Goal: Entertainment & Leisure: Browse casually

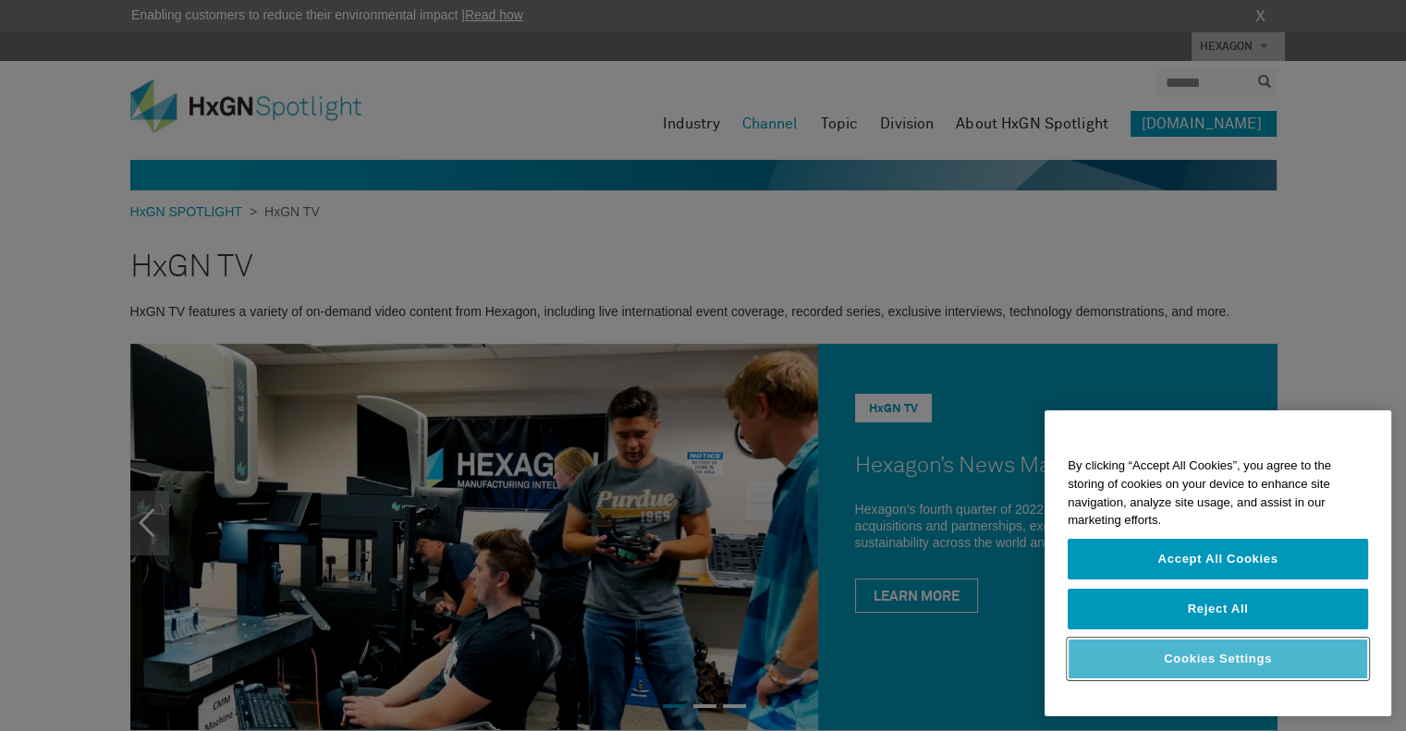
click at [1242, 667] on button "Cookies Settings" at bounding box center [1218, 659] width 300 height 41
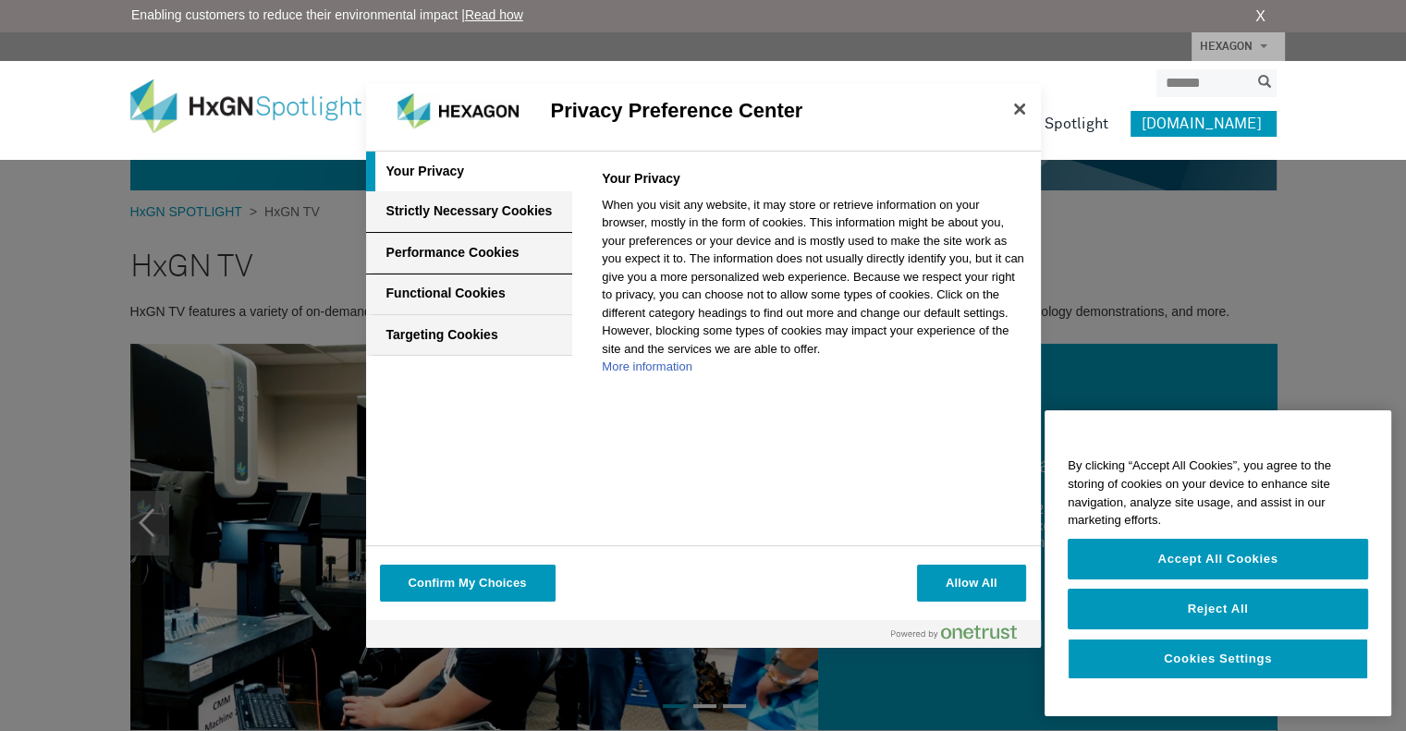
click at [521, 238] on div "Performance Cookies" at bounding box center [469, 254] width 207 height 42
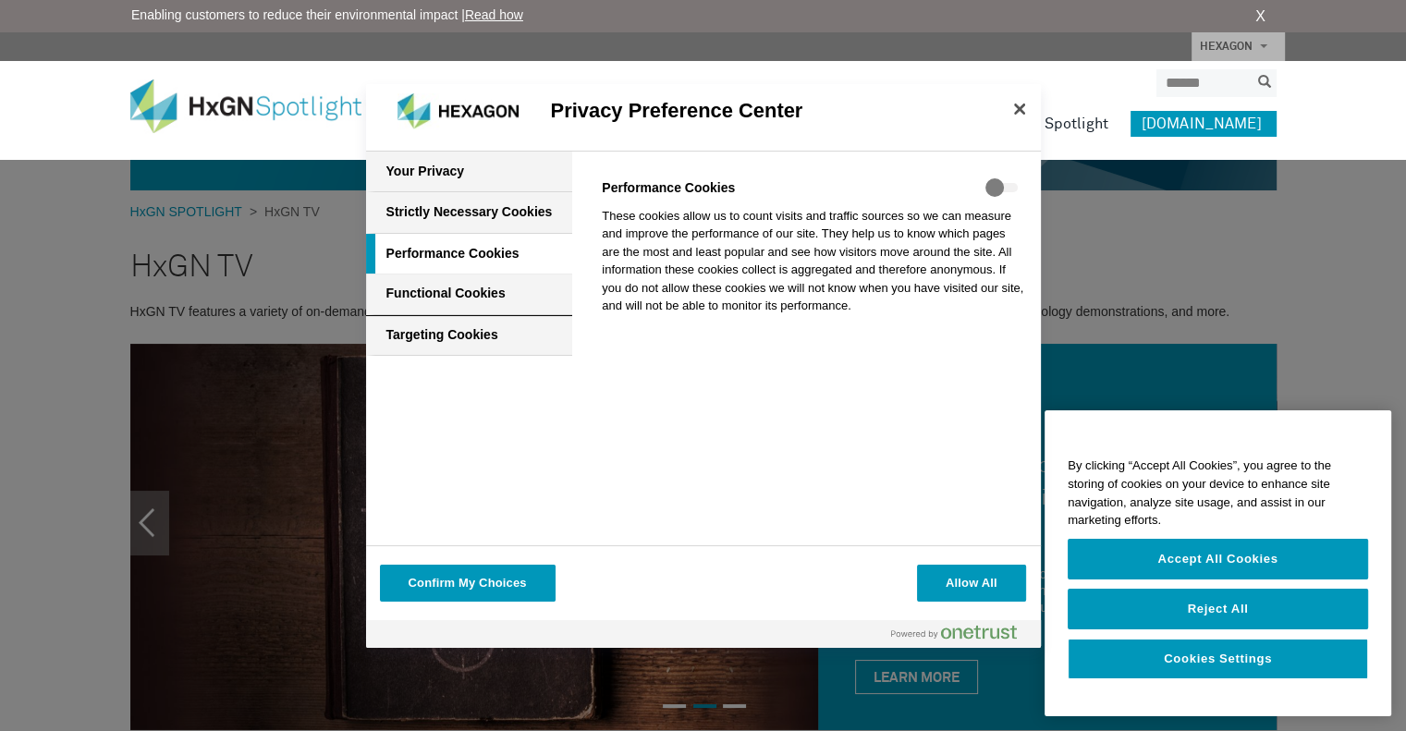
click at [521, 304] on div "Functional Cookies" at bounding box center [469, 295] width 207 height 42
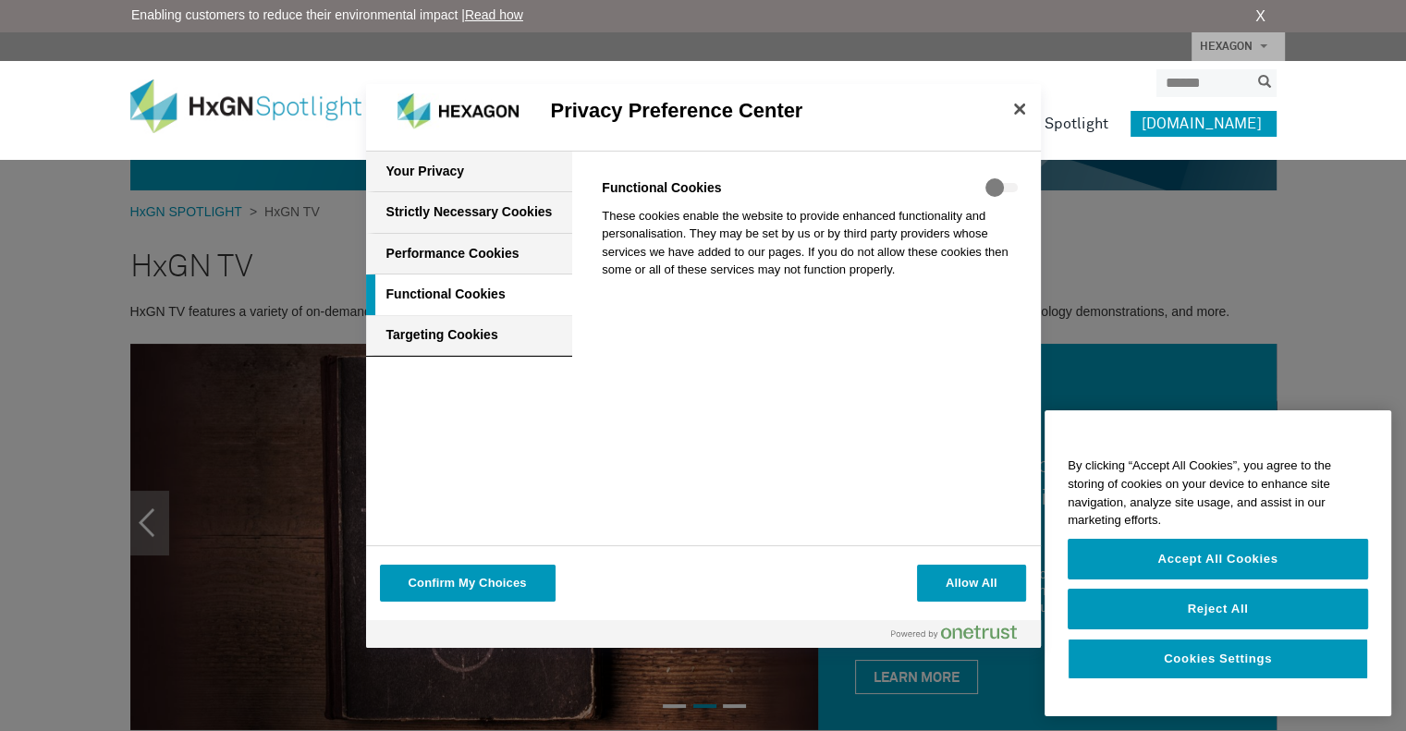
click at [513, 331] on div "Targeting Cookies" at bounding box center [469, 336] width 207 height 42
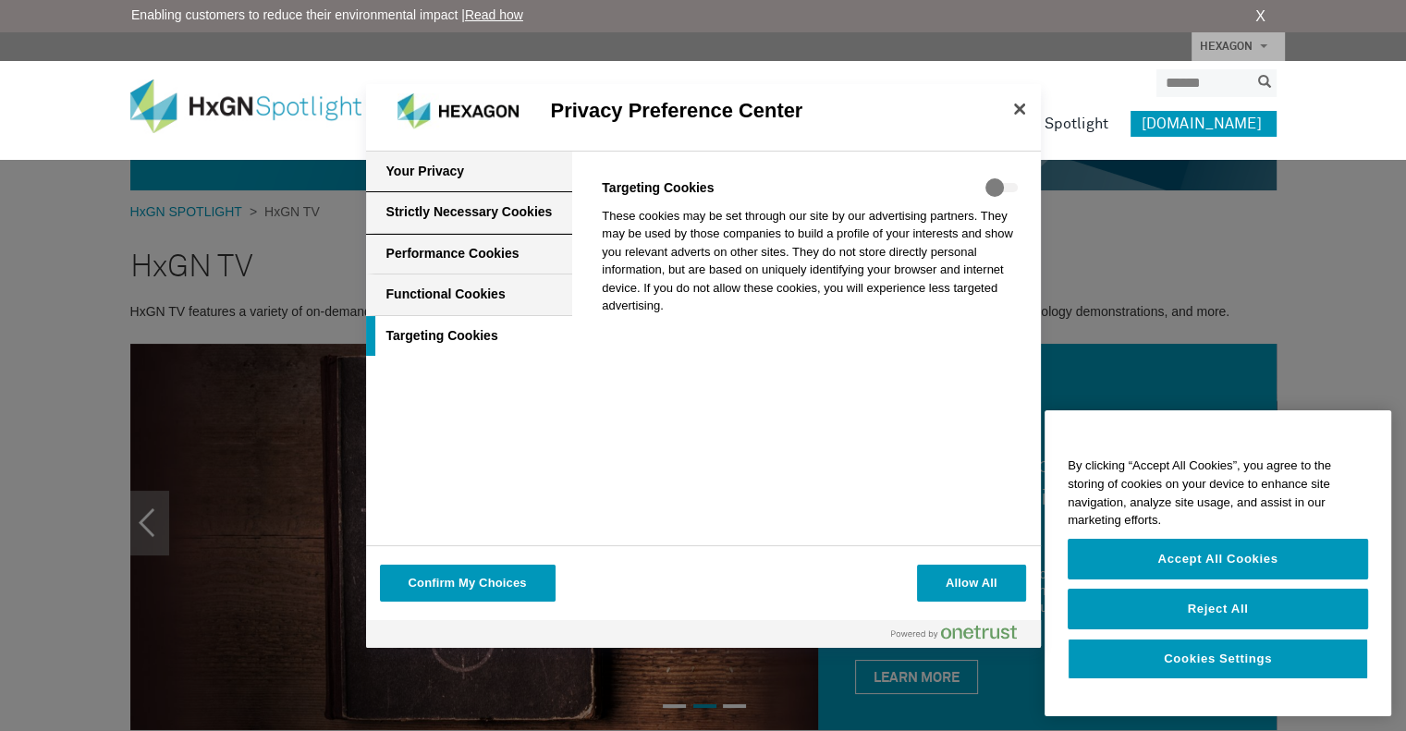
click at [507, 222] on div "Strictly Necessary Cookies" at bounding box center [469, 213] width 207 height 42
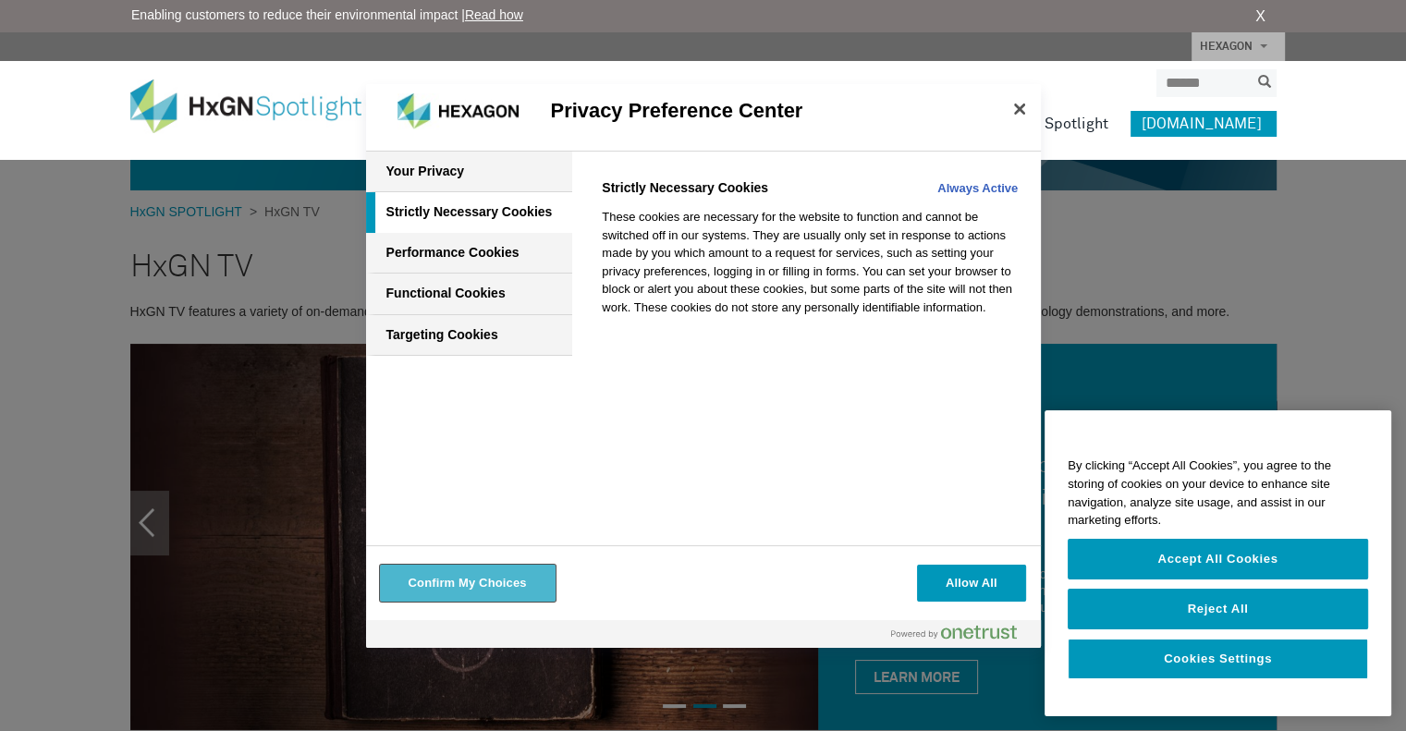
click at [534, 580] on button "Confirm My Choices" at bounding box center [468, 583] width 176 height 37
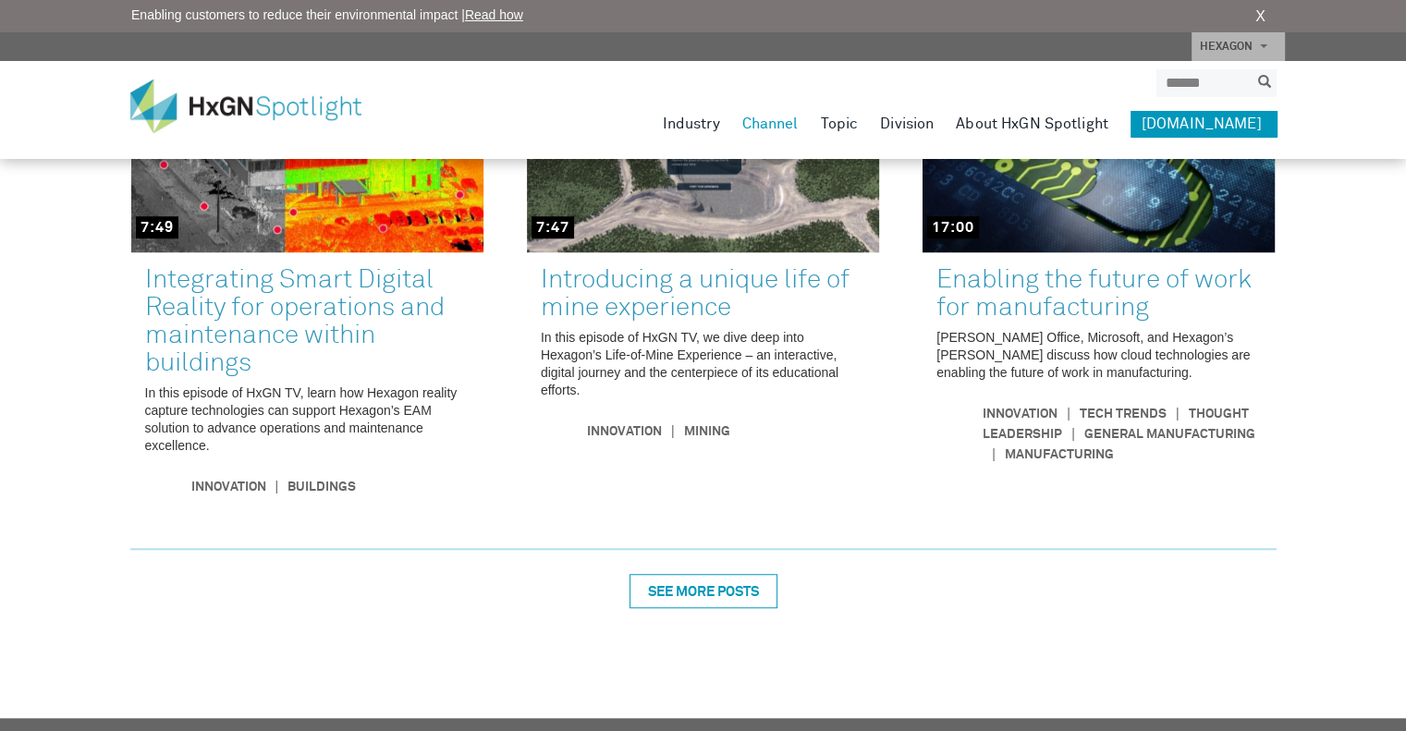
scroll to position [1386, 0]
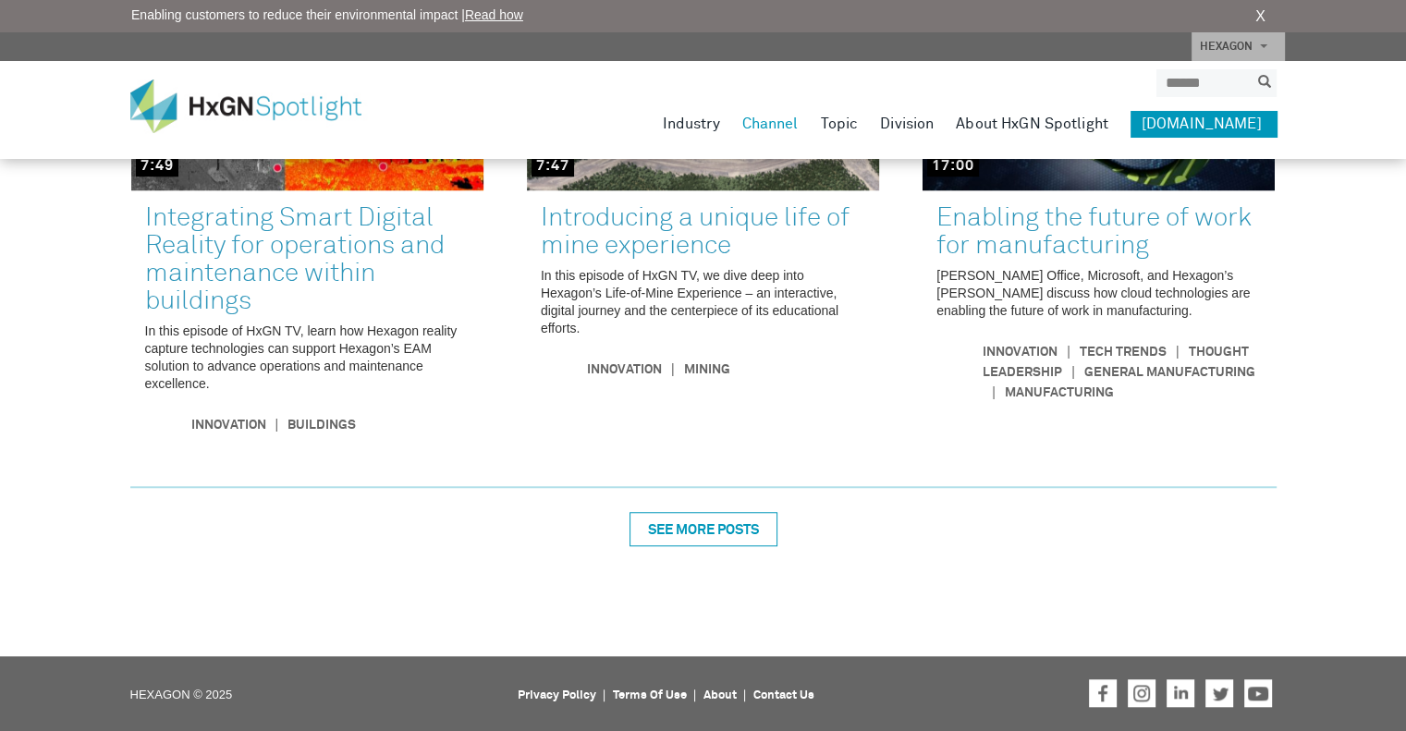
scroll to position [1410, 0]
click at [697, 527] on div "SEE MORE POSTS" at bounding box center [703, 528] width 148 height 34
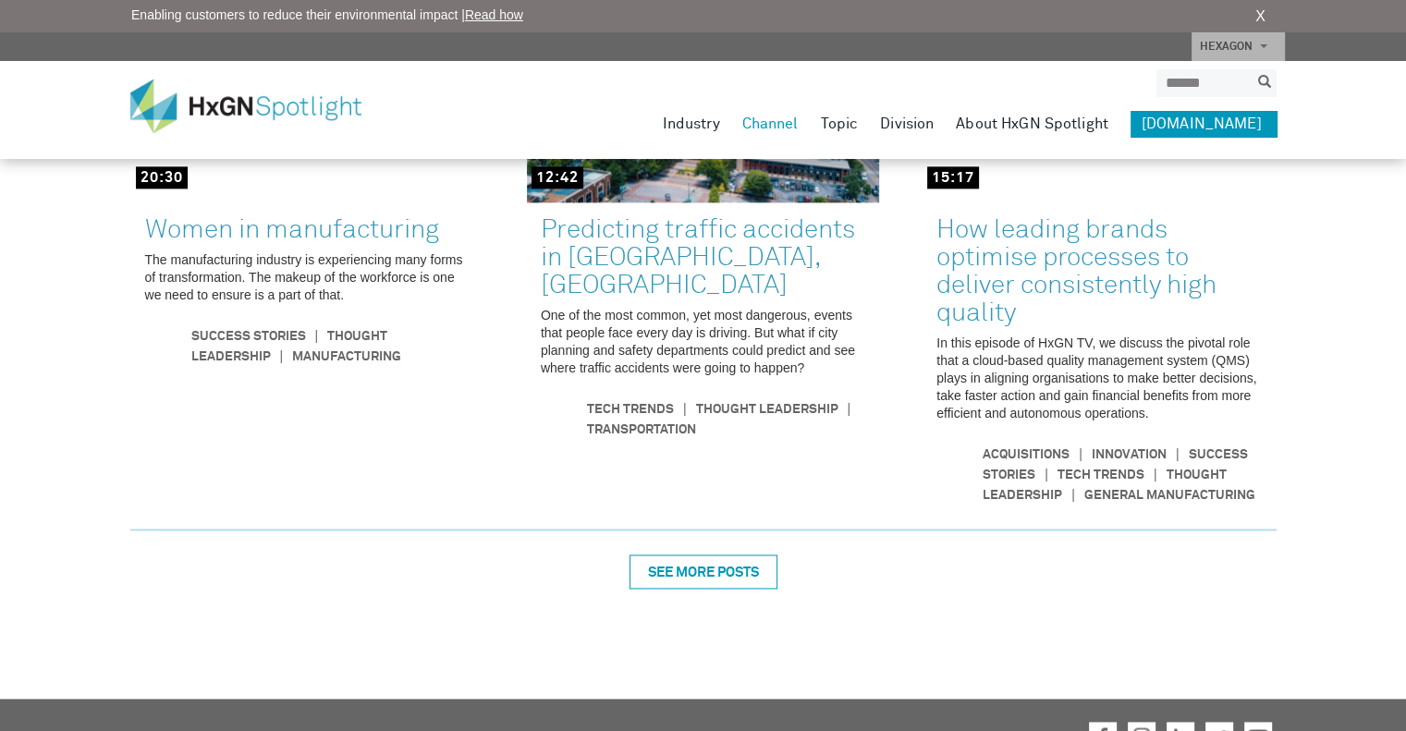
scroll to position [2551, 0]
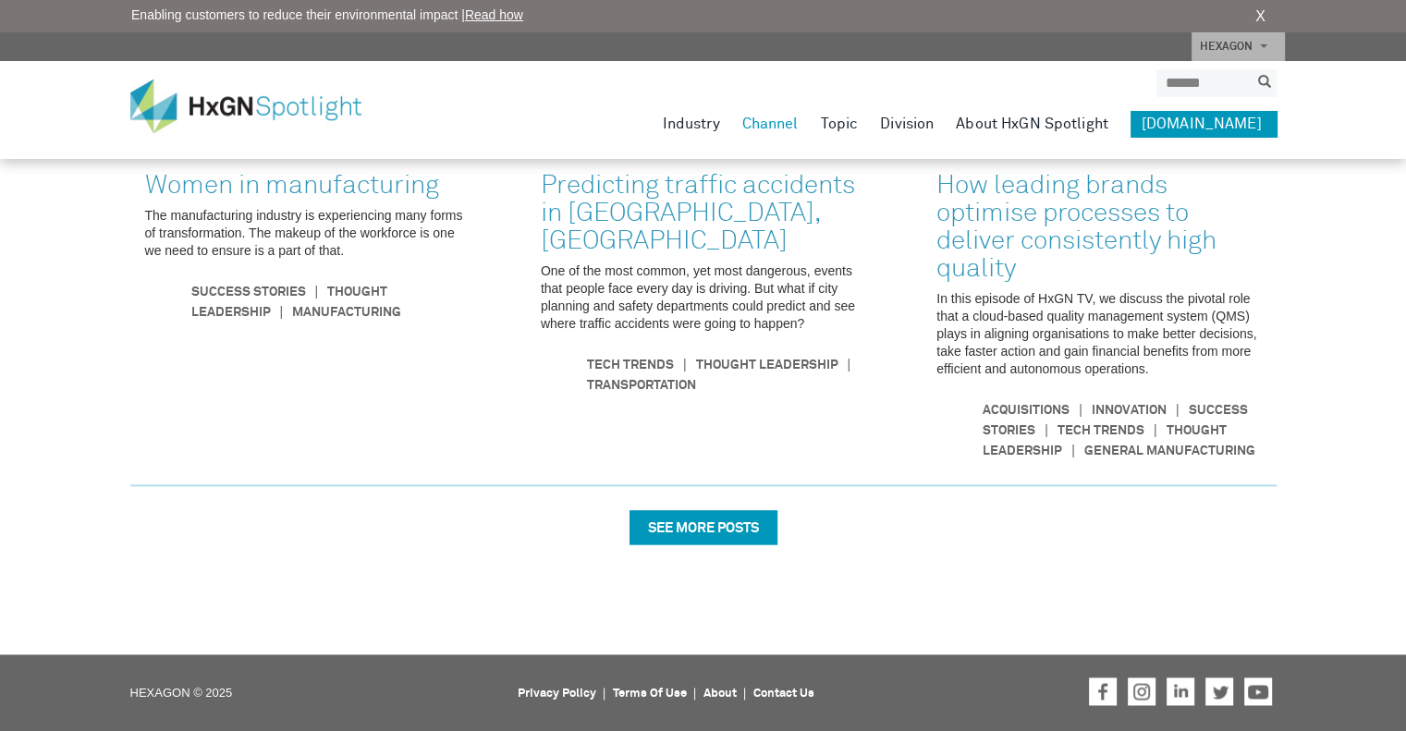
click at [741, 539] on div "SEE MORE POSTS" at bounding box center [703, 527] width 148 height 34
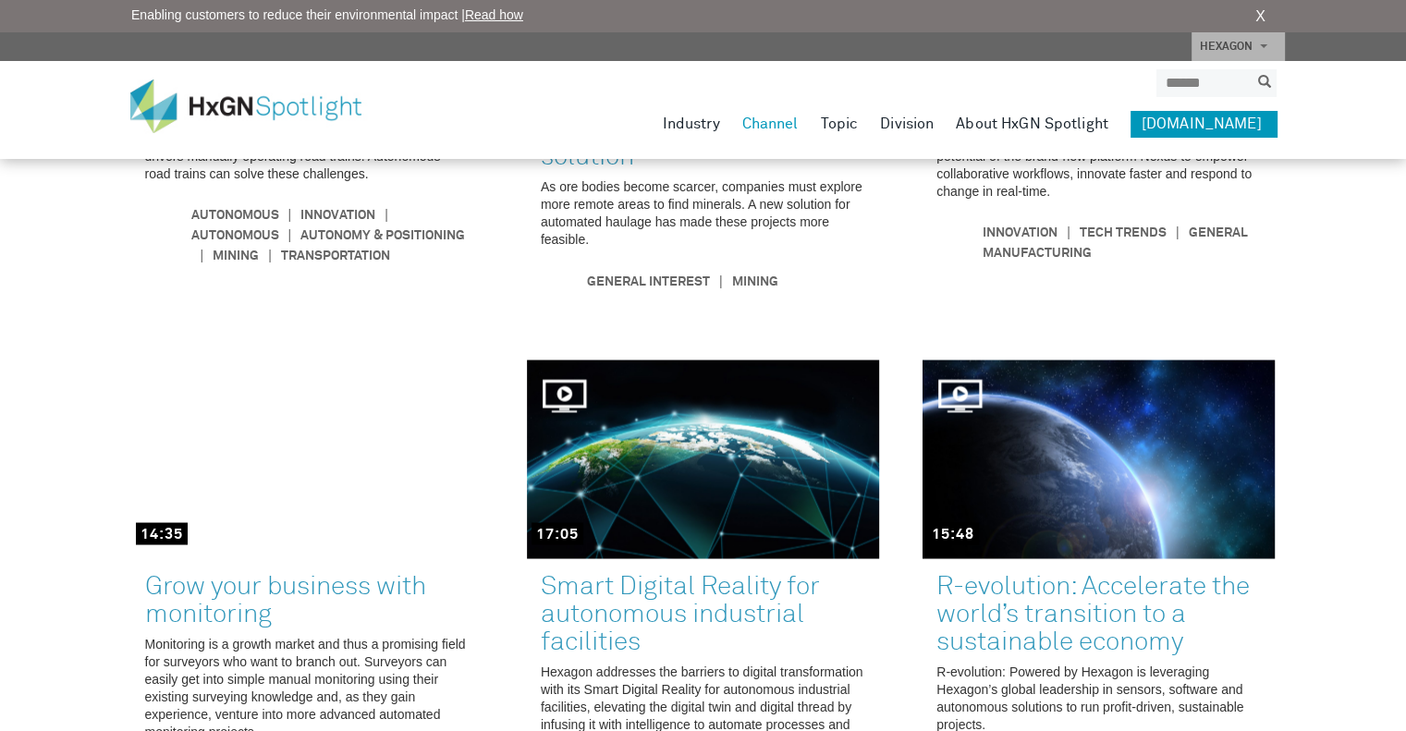
scroll to position [3631, 0]
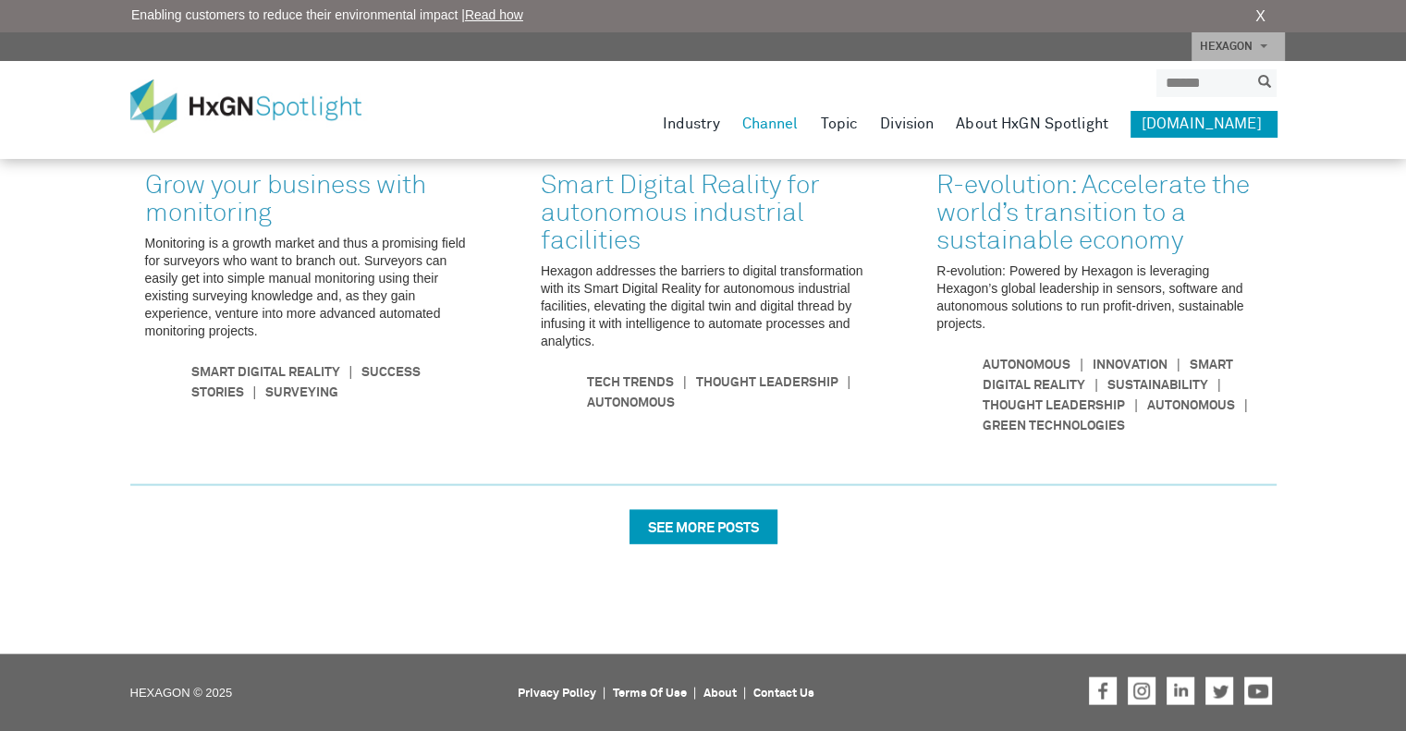
click at [651, 539] on div "SEE MORE POSTS" at bounding box center [703, 527] width 148 height 34
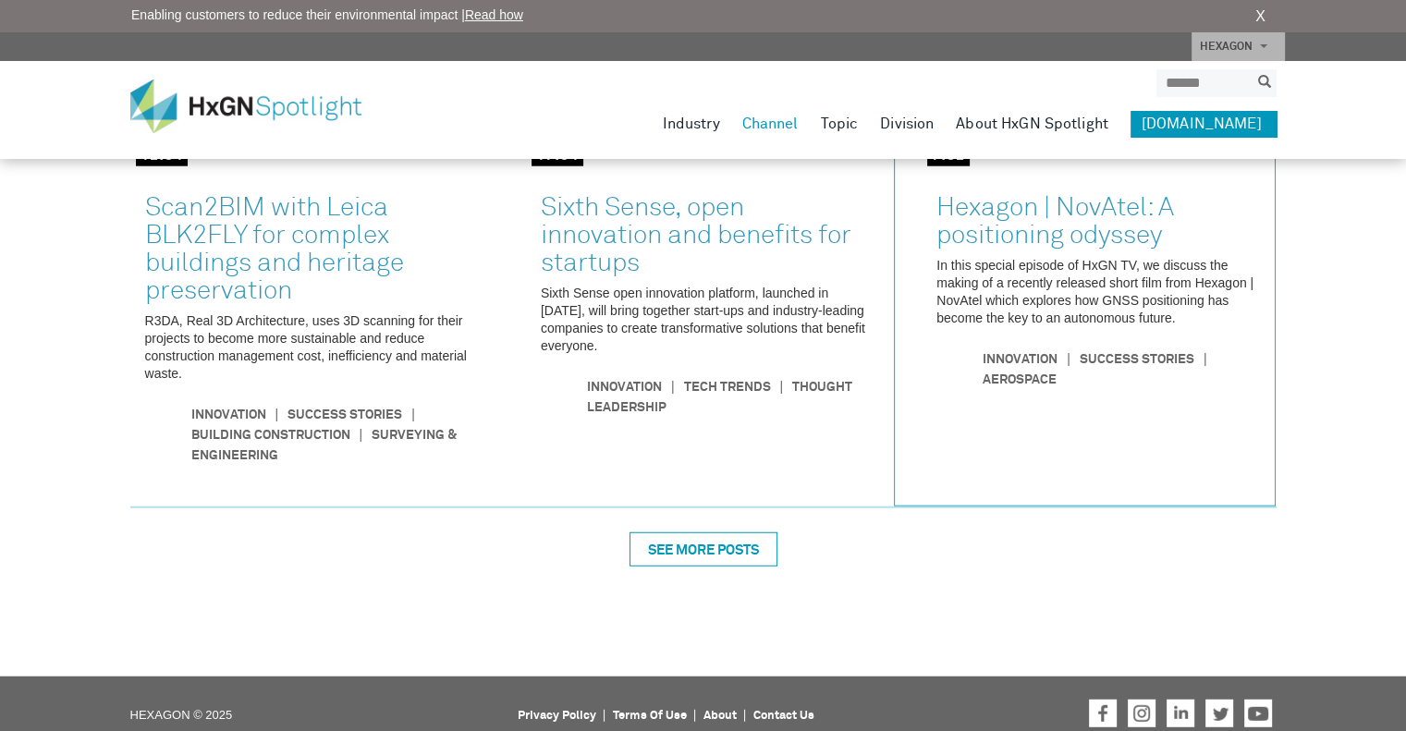
scroll to position [4710, 0]
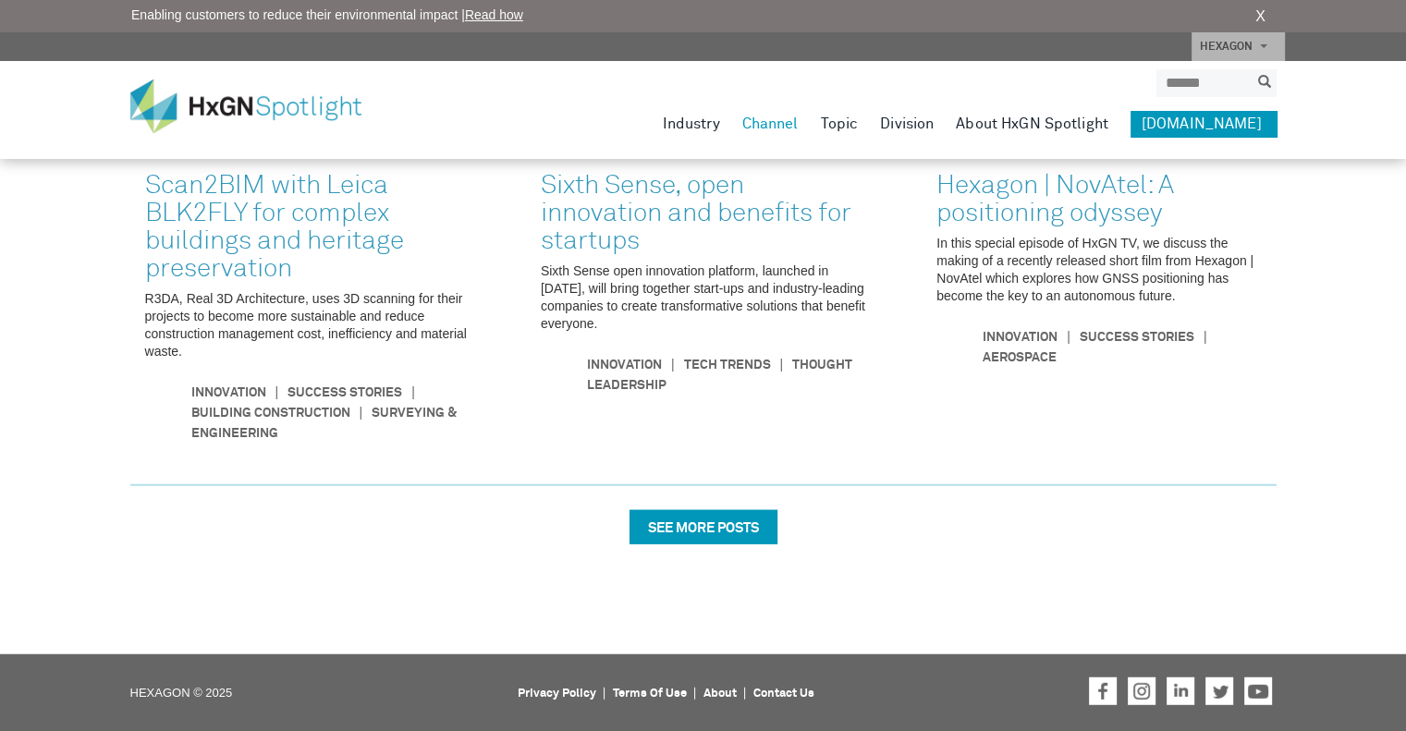
click at [682, 535] on div "SEE MORE POSTS" at bounding box center [703, 527] width 148 height 34
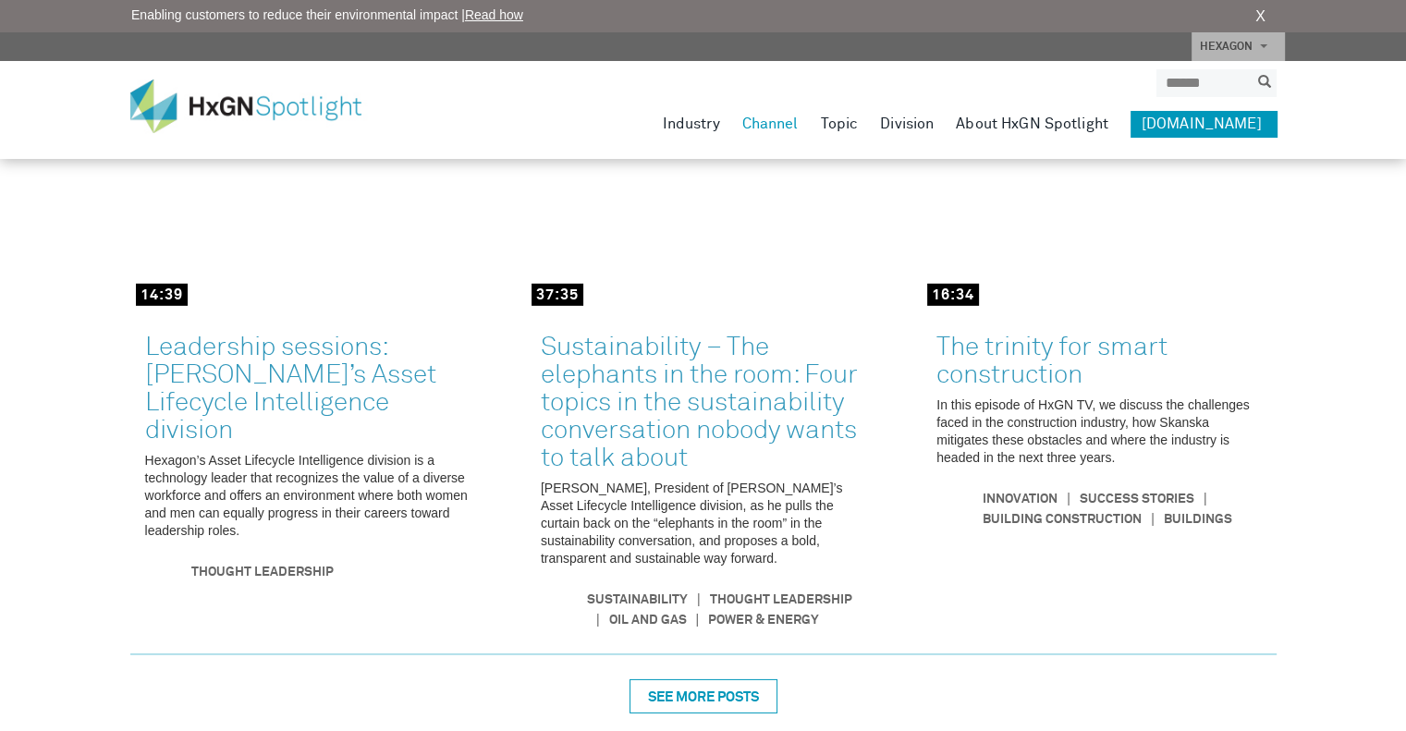
scroll to position [5727, 0]
